Goal: Task Accomplishment & Management: Manage account settings

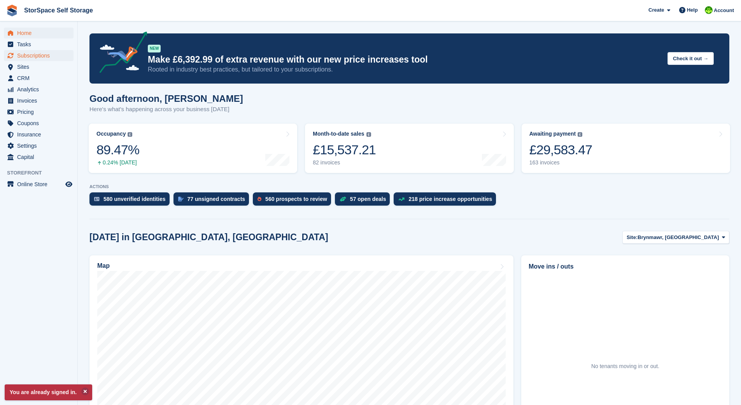
click at [48, 54] on span "Subscriptions" at bounding box center [40, 55] width 47 height 11
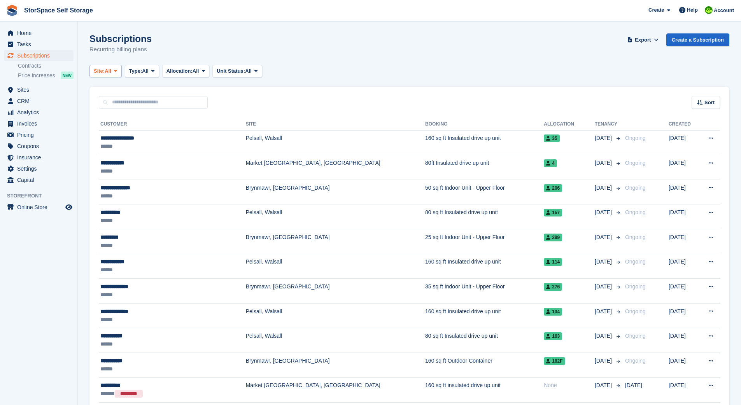
click at [110, 71] on span "All" at bounding box center [108, 71] width 7 height 8
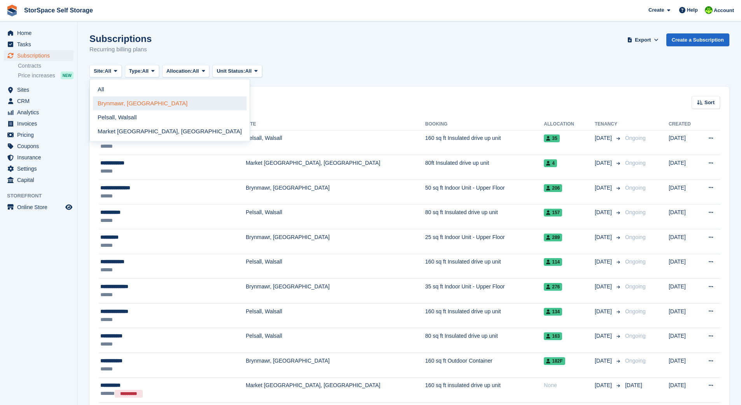
click at [121, 102] on link "Brynmawr, [GEOGRAPHIC_DATA]" at bounding box center [170, 103] width 154 height 14
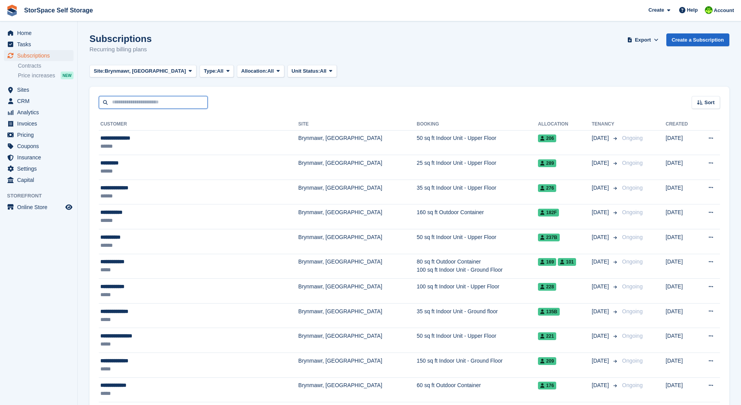
click at [158, 102] on input "text" at bounding box center [153, 102] width 109 height 13
type input "*****"
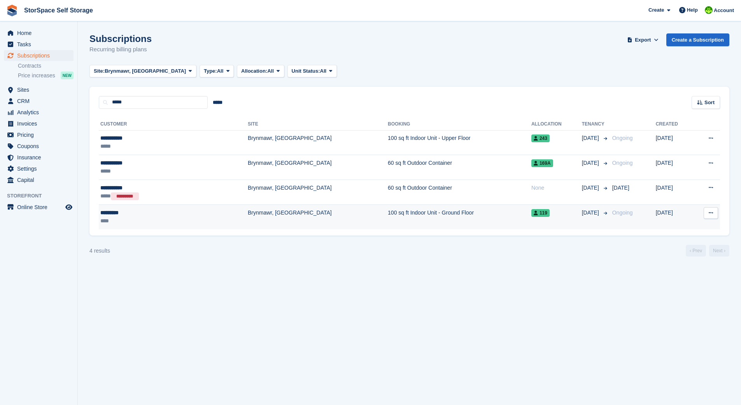
click at [248, 212] on td "Brynmawr, [GEOGRAPHIC_DATA]" at bounding box center [318, 217] width 140 height 25
click at [298, 214] on td "Brynmawr, [GEOGRAPHIC_DATA]" at bounding box center [318, 217] width 140 height 25
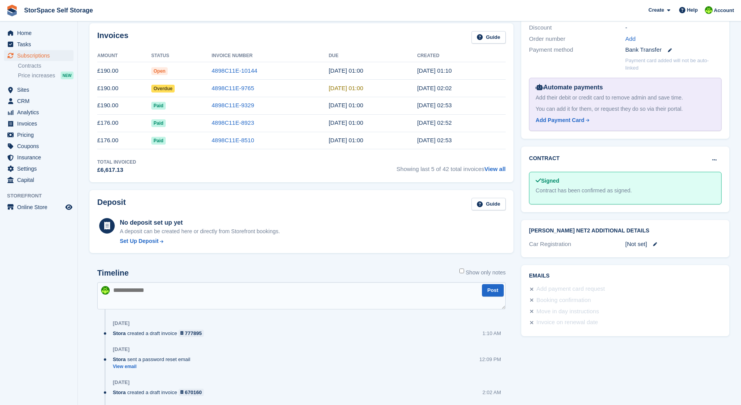
scroll to position [271, 0]
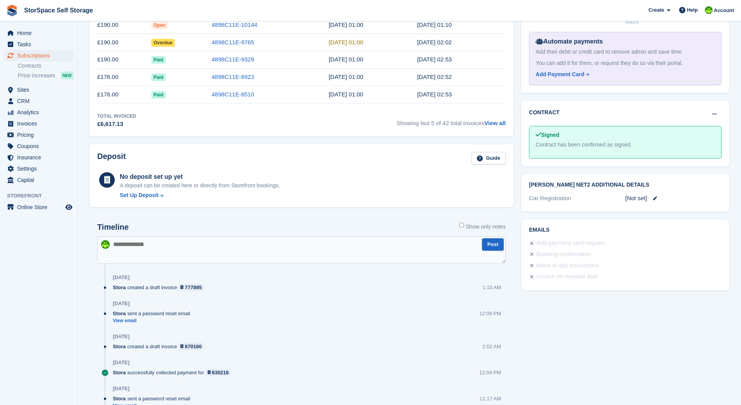
click at [183, 247] on textarea at bounding box center [301, 249] width 408 height 27
type textarea "**********"
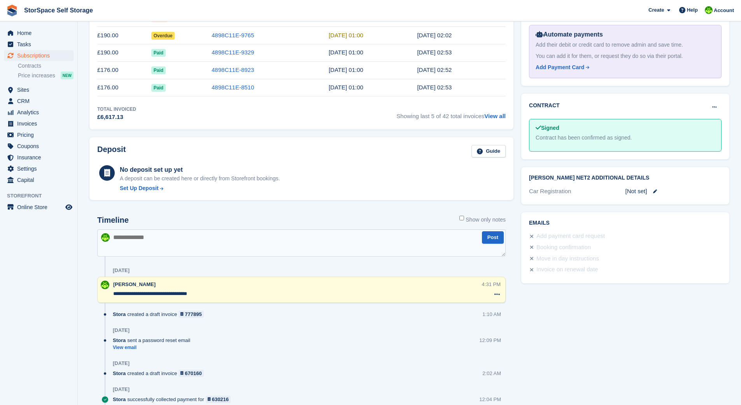
scroll to position [328, 0]
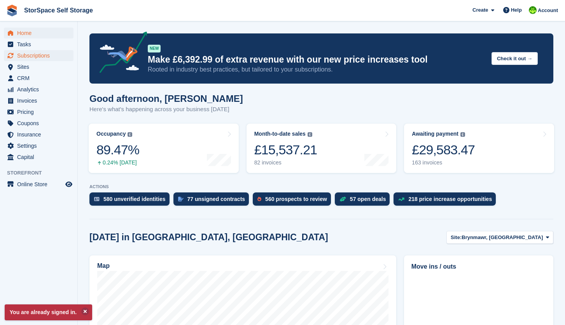
click at [34, 55] on span "Subscriptions" at bounding box center [40, 55] width 47 height 11
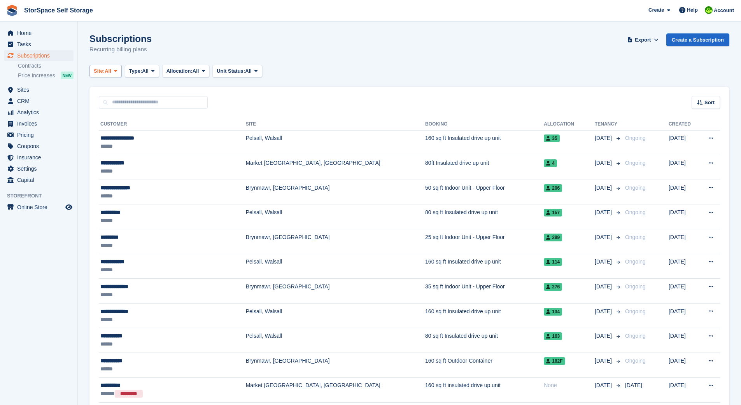
click at [115, 70] on button "Site: All" at bounding box center [105, 71] width 32 height 13
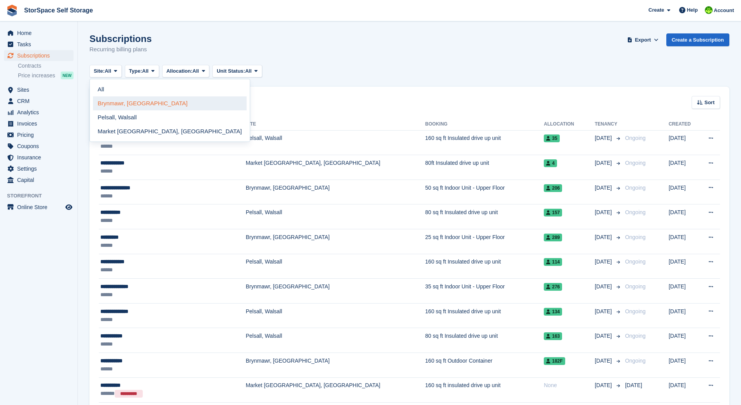
click at [124, 102] on link "Brynmawr, [GEOGRAPHIC_DATA]" at bounding box center [170, 103] width 154 height 14
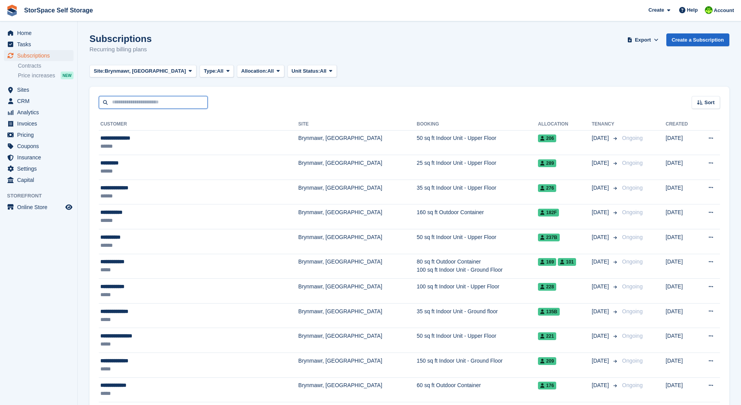
click at [137, 102] on input "text" at bounding box center [153, 102] width 109 height 13
click at [137, 70] on span "Brynmawr, [GEOGRAPHIC_DATA]" at bounding box center [145, 71] width 81 height 8
click at [137, 103] on link "Brynmawr, [GEOGRAPHIC_DATA]" at bounding box center [170, 103] width 154 height 14
click at [138, 102] on input "text" at bounding box center [153, 102] width 109 height 13
type input "******"
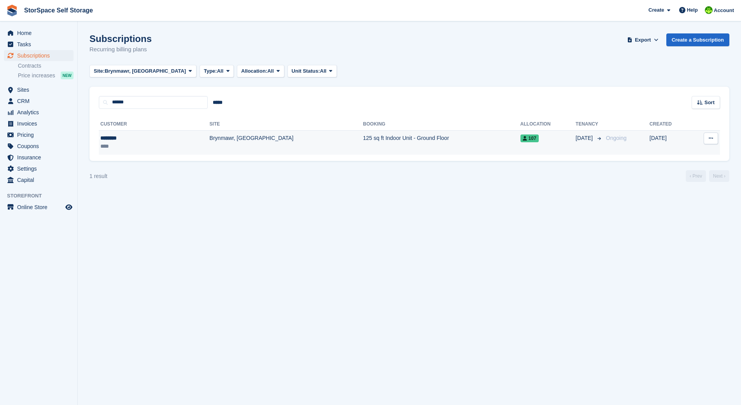
click at [210, 140] on td "Brynmawr, [GEOGRAPHIC_DATA]" at bounding box center [287, 142] width 154 height 25
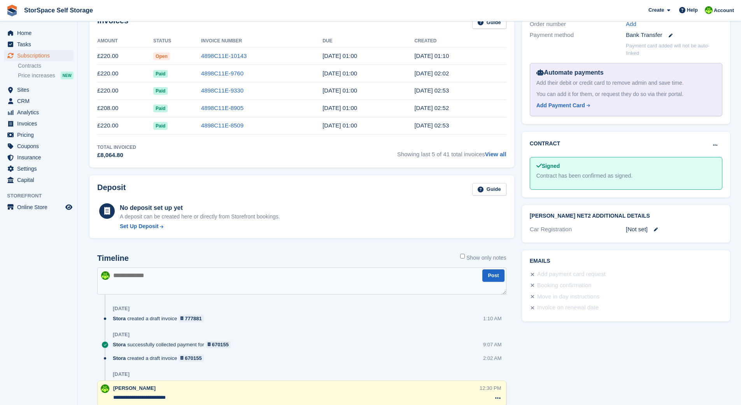
scroll to position [256, 0]
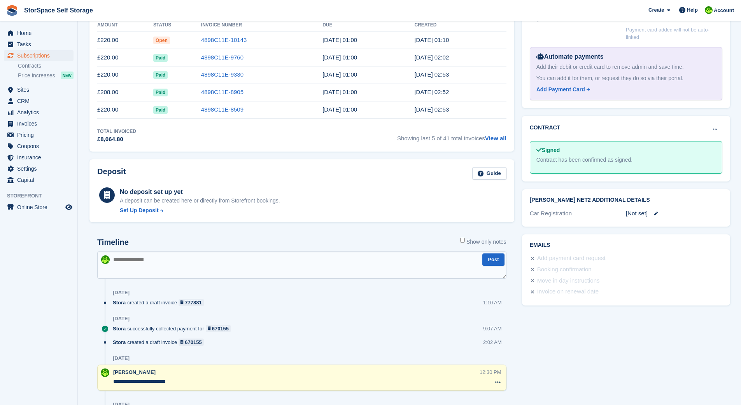
click at [185, 261] on textarea at bounding box center [301, 265] width 409 height 27
type textarea "**********"
click at [500, 259] on button "Post" at bounding box center [493, 260] width 22 height 13
